Goal: Transaction & Acquisition: Obtain resource

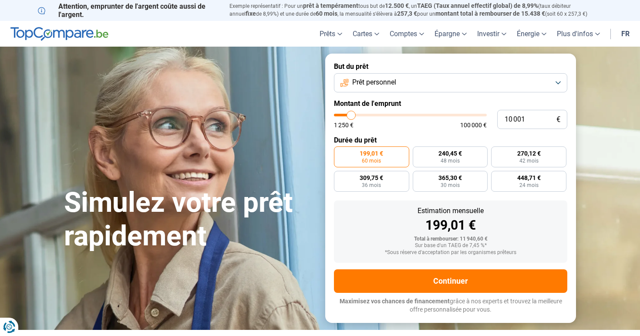
type input "9 250"
type input "9250"
type input "10 250"
type input "10250"
type input "15 500"
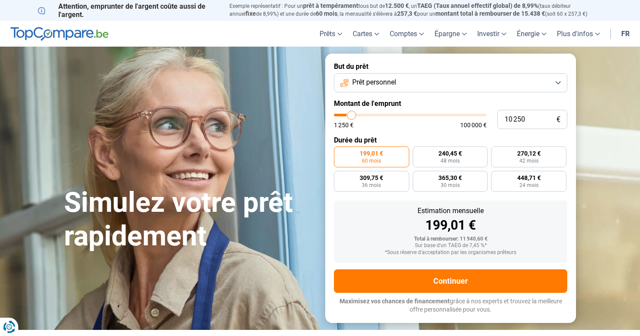
type input "15500"
type input "30 250"
type input "30250"
type input "53 750"
type input "53750"
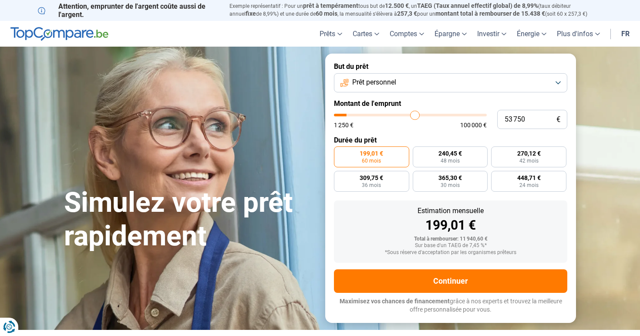
type input "84 750"
type input "84750"
type input "100 000"
drag, startPoint x: 351, startPoint y: 112, endPoint x: 640, endPoint y: 127, distance: 290.0
type input "100000"
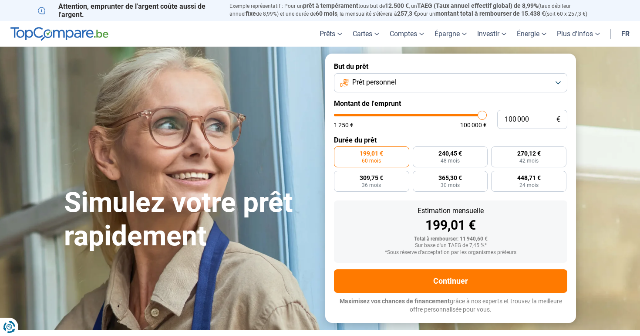
radio input "false"
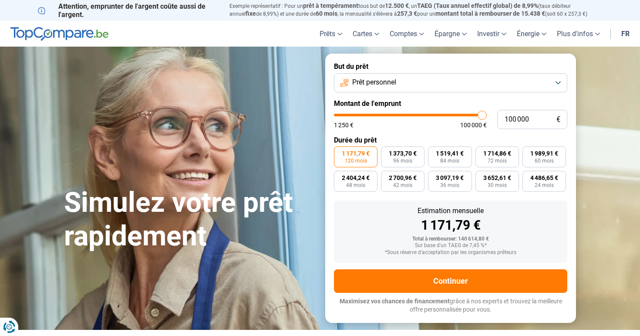
click at [370, 80] on span "Prêt personnel" at bounding box center [374, 83] width 44 height 10
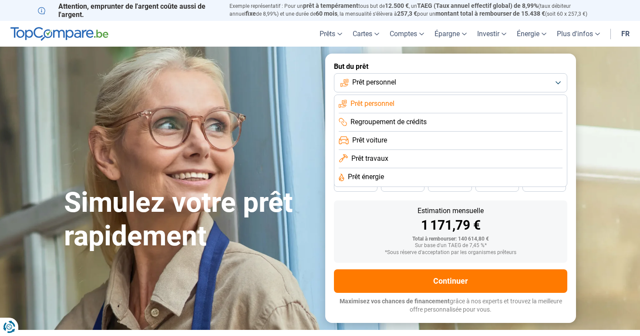
click at [387, 99] on span "Prêt personnel" at bounding box center [373, 104] width 44 height 10
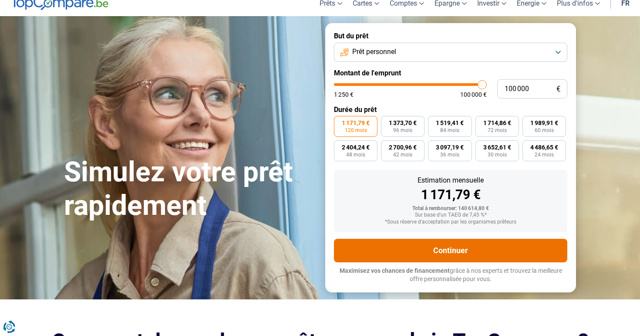
scroll to position [34, 0]
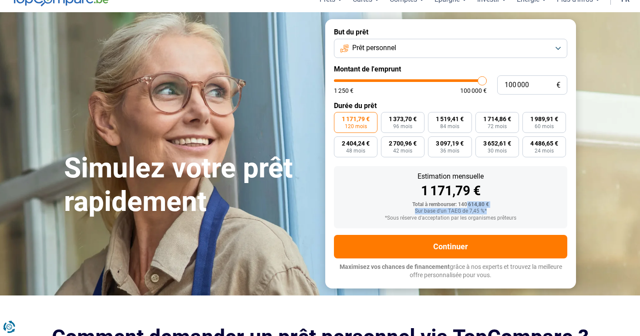
drag, startPoint x: 467, startPoint y: 204, endPoint x: 544, endPoint y: 211, distance: 76.5
click at [544, 211] on div "Total à rembourser: 140 614,80 € Sur base d'un TAEG de 7,45 %* *Sous réserve d'…" at bounding box center [451, 212] width 220 height 20
click at [466, 211] on div "Sur base d'un TAEG de 7,45 %*" at bounding box center [451, 211] width 220 height 6
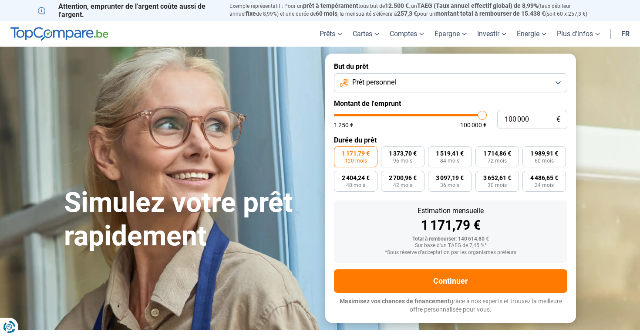
scroll to position [0, 0]
click at [542, 180] on span "4 486,65 €" at bounding box center [544, 178] width 28 height 6
click at [528, 176] on input "4 486,65 € 24 mois" at bounding box center [526, 174] width 6 height 6
radio input "true"
click at [389, 155] on span "1 373,70 €" at bounding box center [403, 153] width 28 height 6
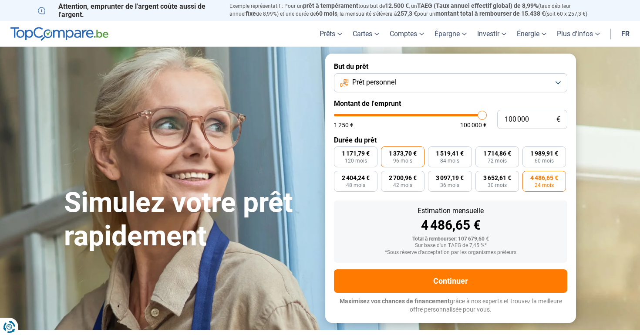
click at [387, 152] on input "1 373,70 € 96 mois" at bounding box center [384, 149] width 6 height 6
radio input "true"
click at [459, 152] on span "1 519,41 €" at bounding box center [450, 153] width 28 height 6
click at [434, 152] on input "1 519,41 € 84 mois" at bounding box center [431, 149] width 6 height 6
radio input "true"
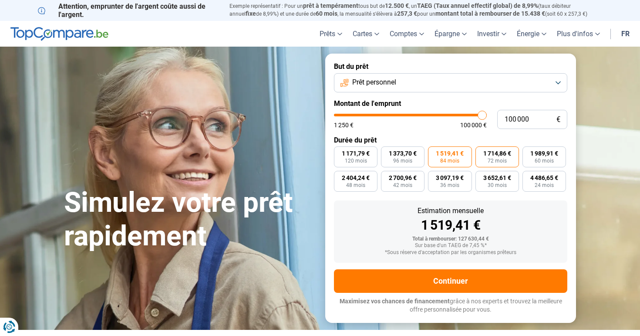
click at [503, 159] on span "72 mois" at bounding box center [497, 160] width 19 height 5
click at [481, 152] on input "1 714,86 € 72 mois" at bounding box center [479, 149] width 6 height 6
radio input "true"
click at [534, 155] on span "1 989,91 €" at bounding box center [544, 153] width 28 height 6
click at [528, 152] on input "1 989,91 € 60 mois" at bounding box center [526, 149] width 6 height 6
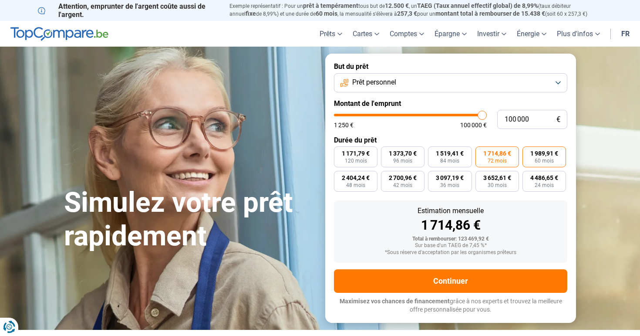
radio input "true"
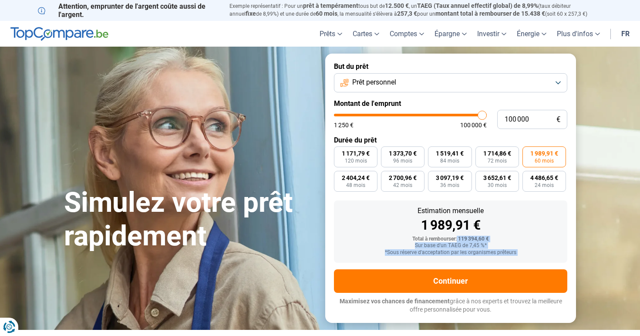
drag, startPoint x: 458, startPoint y: 237, endPoint x: 574, endPoint y: 268, distance: 119.9
click at [574, 268] on form "But du prêt Prêt personnel Montant de l'emprunt 100 000 € 1 250 € 100 000 € Dur…" at bounding box center [450, 188] width 251 height 269
click at [445, 250] on div "*Sous réserve d'acceptation par les organismes prêteurs" at bounding box center [451, 253] width 220 height 6
